Goal: Information Seeking & Learning: Learn about a topic

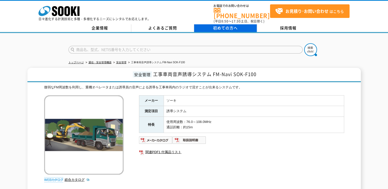
click at [223, 26] on span "初めての方へ" at bounding box center [225, 28] width 25 height 6
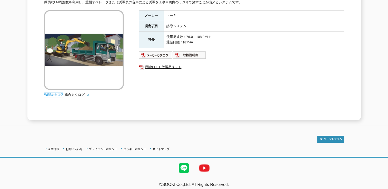
scroll to position [86, 0]
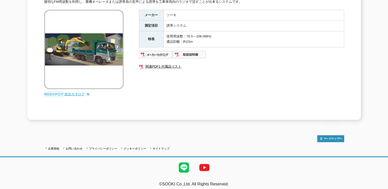
click at [71, 92] on link "総合カタログ" at bounding box center [77, 94] width 25 height 4
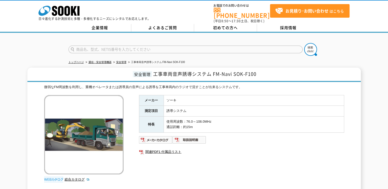
scroll to position [0, 0]
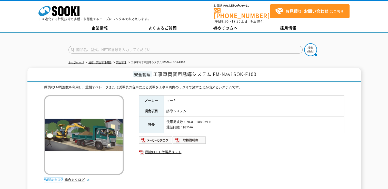
click at [229, 11] on link "[PHONE_NUMBER]" at bounding box center [242, 13] width 56 height 11
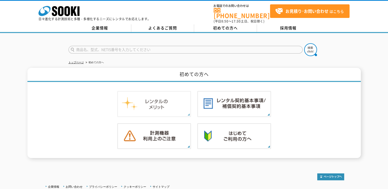
click at [173, 102] on img at bounding box center [154, 104] width 74 height 26
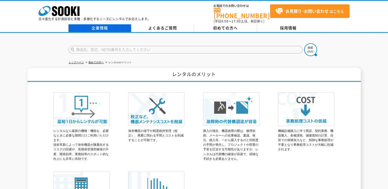
click at [106, 24] on link "企業情報" at bounding box center [99, 28] width 63 height 8
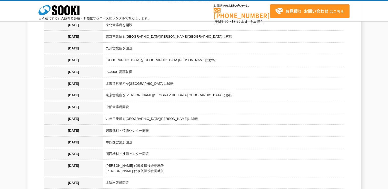
scroll to position [487, 0]
